Goal: Complete application form

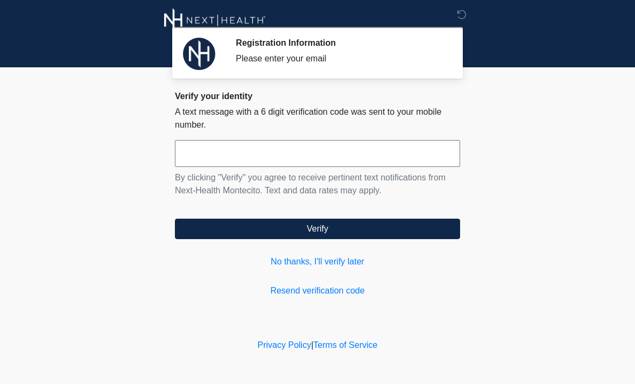
click at [333, 145] on input "text" at bounding box center [317, 153] width 285 height 27
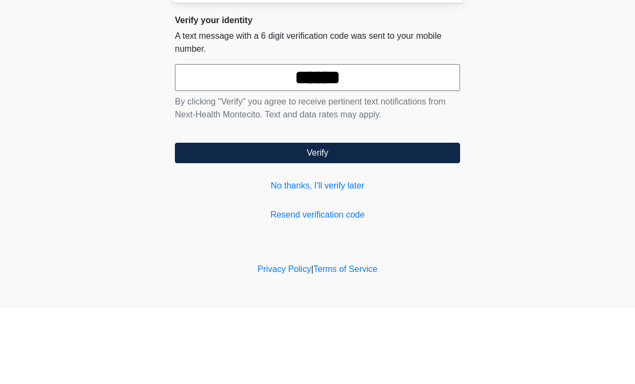
type input "******"
click at [393, 219] on button "Verify" at bounding box center [317, 229] width 285 height 20
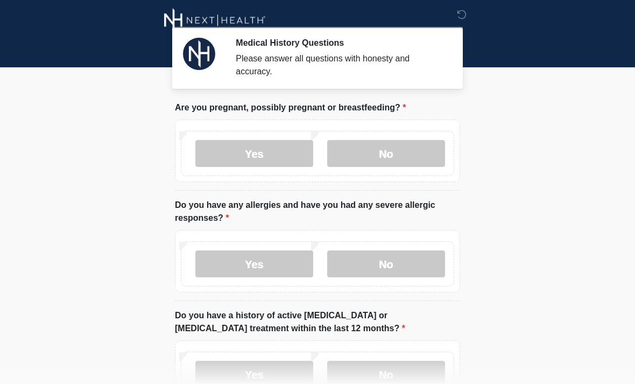
click at [432, 166] on label "No" at bounding box center [386, 153] width 118 height 27
click at [413, 273] on label "No" at bounding box center [386, 263] width 118 height 27
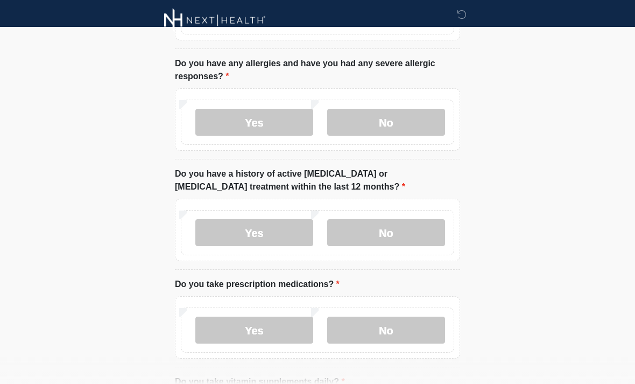
click at [416, 235] on label "No" at bounding box center [386, 232] width 118 height 27
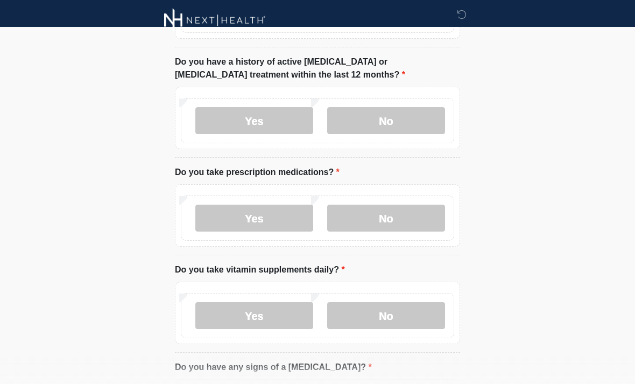
click at [410, 225] on label "No" at bounding box center [386, 218] width 118 height 27
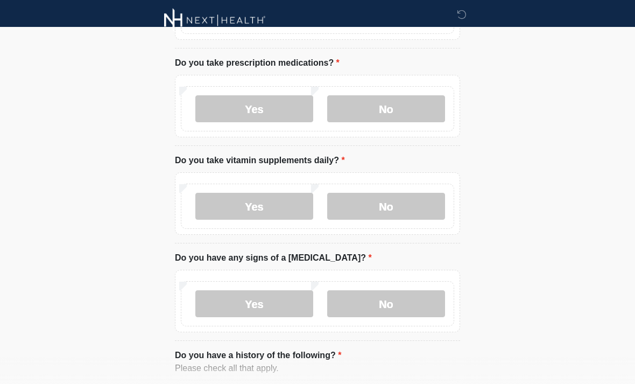
scroll to position [363, 0]
click at [282, 195] on label "Yes" at bounding box center [254, 205] width 118 height 27
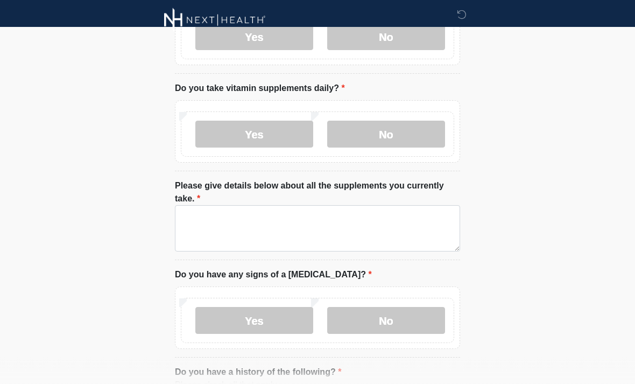
scroll to position [433, 0]
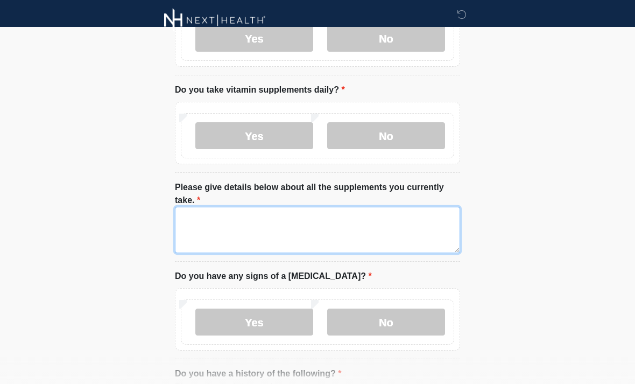
click at [386, 234] on textarea "Please give details below about all the supplements you currently take." at bounding box center [317, 230] width 285 height 46
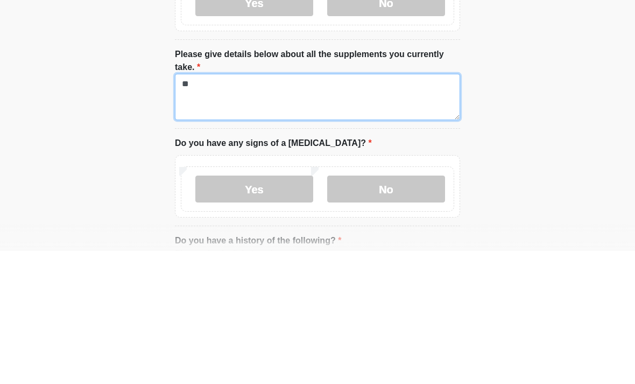
type textarea "*"
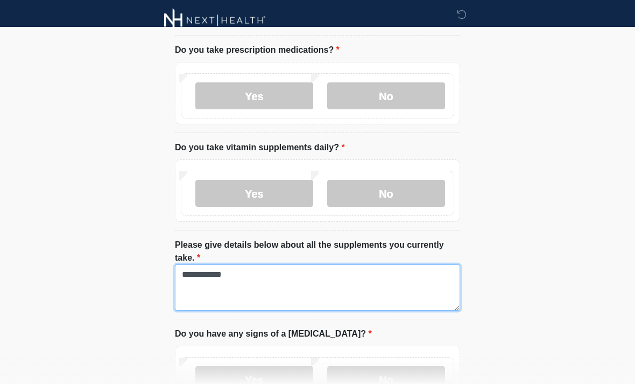
type textarea "**********"
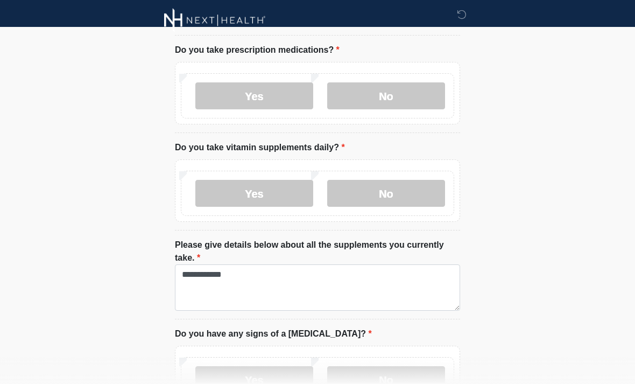
click at [289, 85] on label "Yes" at bounding box center [254, 95] width 118 height 27
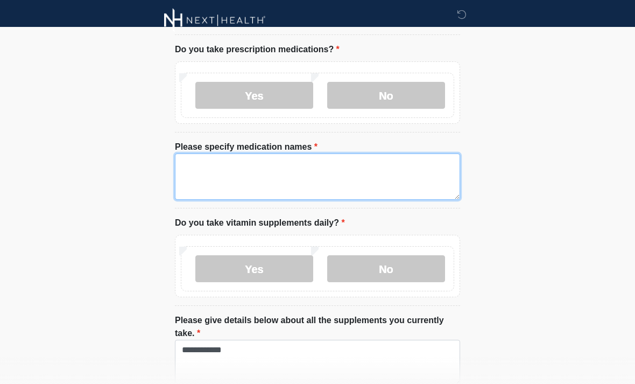
click at [283, 165] on textarea "Please specify medication names" at bounding box center [317, 176] width 285 height 46
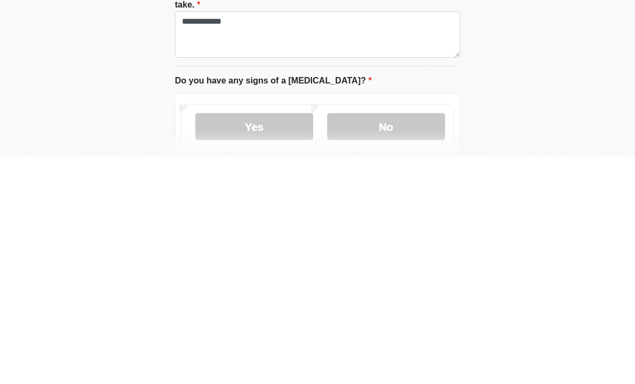
scroll to position [484, 0]
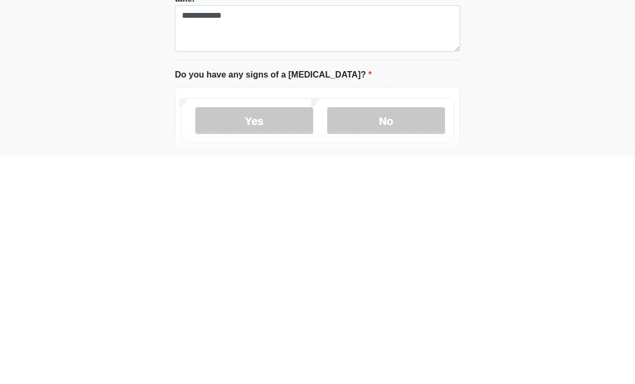
type textarea "**********"
click at [415, 334] on label "No" at bounding box center [386, 347] width 118 height 27
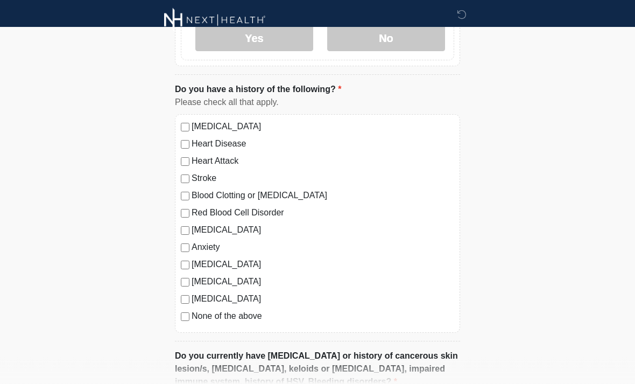
scroll to position [799, 0]
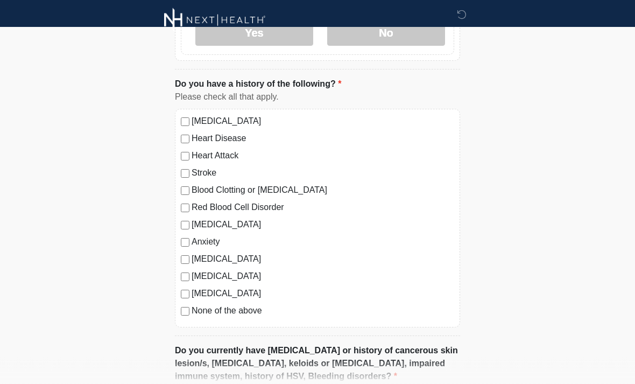
click at [254, 313] on label "None of the above" at bounding box center [323, 311] width 263 height 13
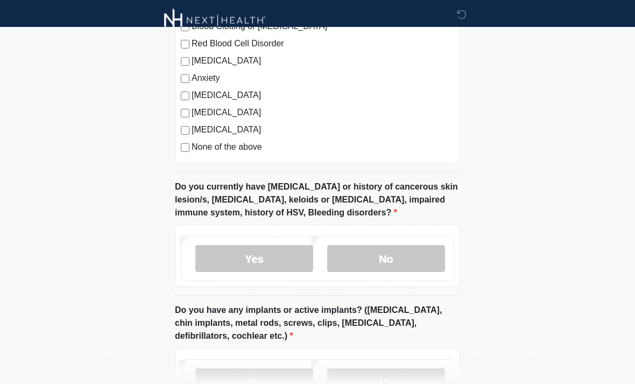
click at [407, 261] on label "No" at bounding box center [386, 258] width 118 height 27
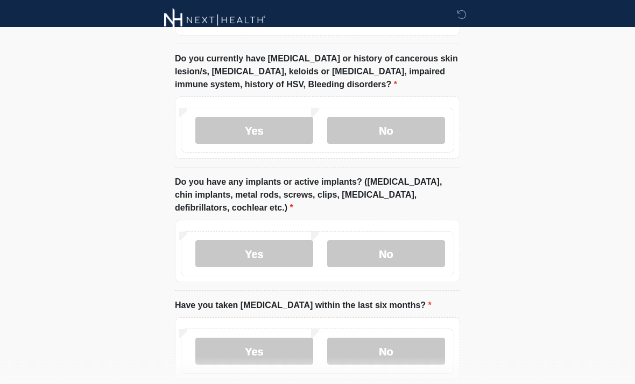
click at [433, 253] on label "No" at bounding box center [386, 254] width 118 height 27
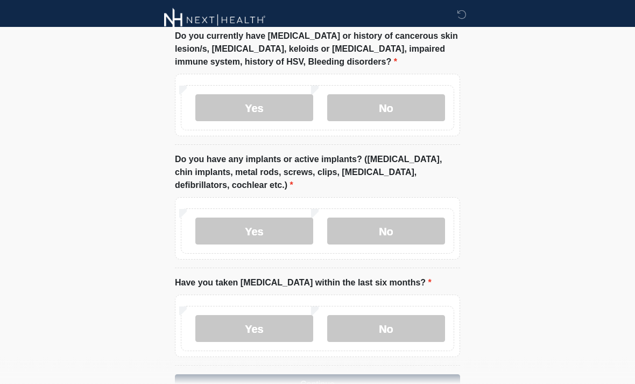
scroll to position [1145, 0]
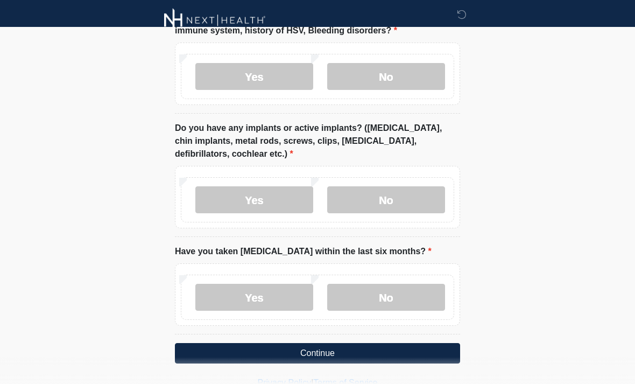
click at [424, 300] on label "No" at bounding box center [386, 297] width 118 height 27
click at [425, 352] on button "Continue" at bounding box center [317, 353] width 285 height 20
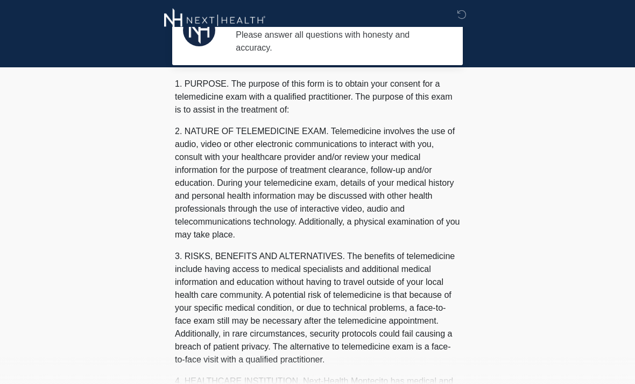
scroll to position [0, 0]
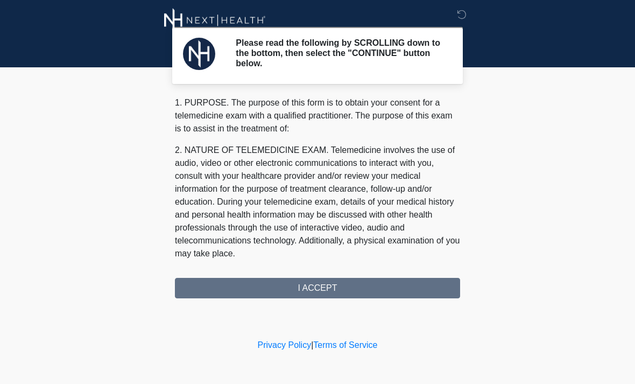
click at [409, 283] on div "1. PURPOSE. The purpose of this form is to obtain your consent for a telemedici…" at bounding box center [317, 197] width 285 height 202
click at [346, 281] on div "1. PURPOSE. The purpose of this form is to obtain your consent for a telemedici…" at bounding box center [317, 197] width 285 height 202
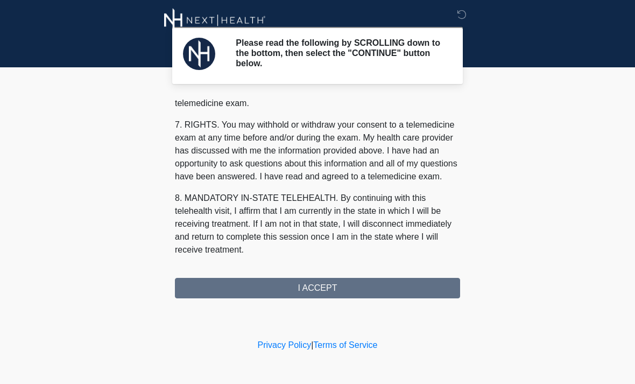
click at [341, 291] on button "I ACCEPT" at bounding box center [317, 288] width 285 height 20
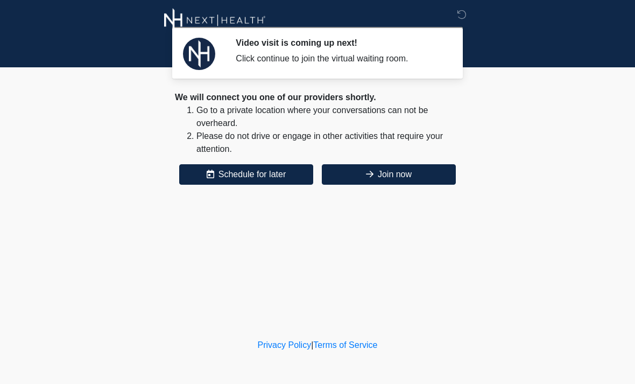
click at [436, 175] on button "Join now" at bounding box center [389, 174] width 134 height 20
